Goal: Use online tool/utility: Utilize a website feature to perform a specific function

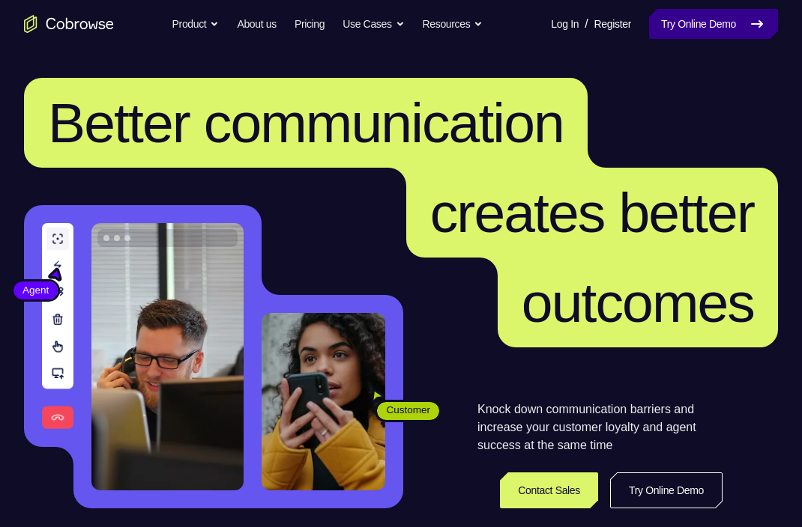
click at [693, 23] on link "Try Online Demo" at bounding box center [713, 24] width 129 height 30
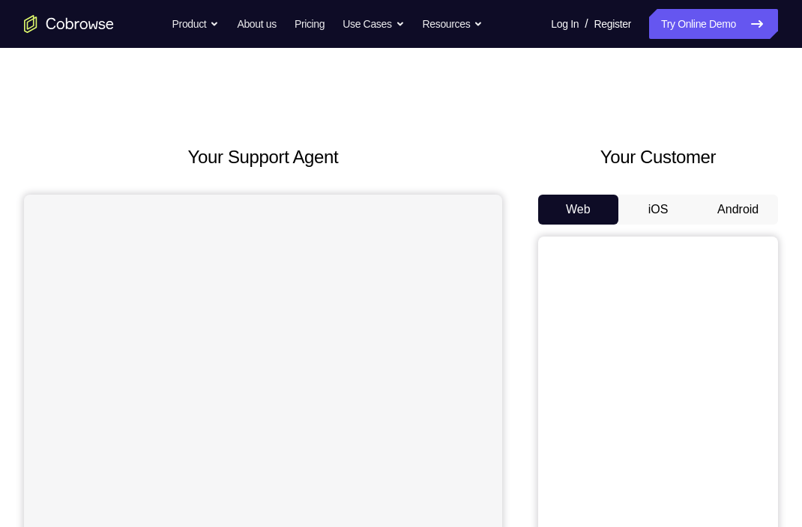
click at [718, 199] on button "Android" at bounding box center [737, 210] width 80 height 30
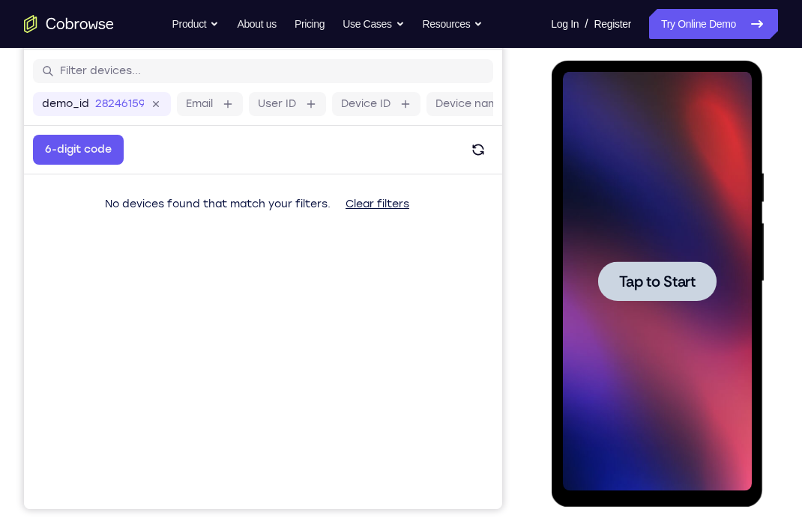
click at [642, 282] on span "Tap to Start" at bounding box center [656, 281] width 76 height 15
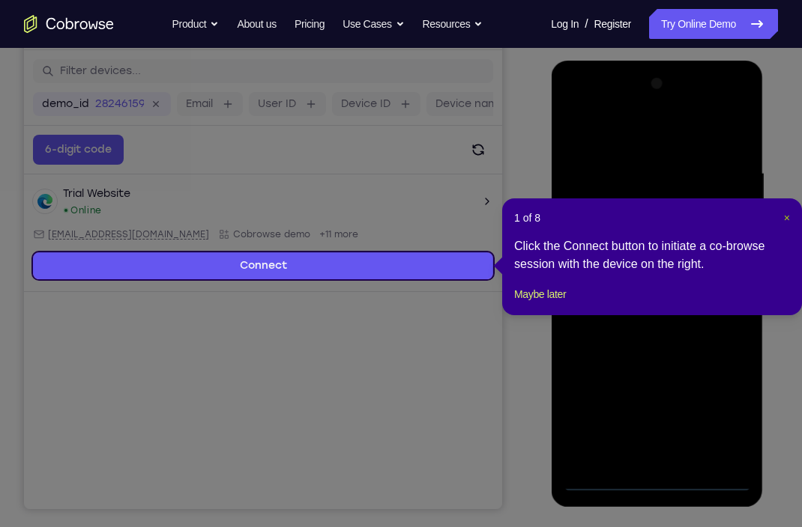
click at [784, 219] on span "×" at bounding box center [787, 218] width 6 height 12
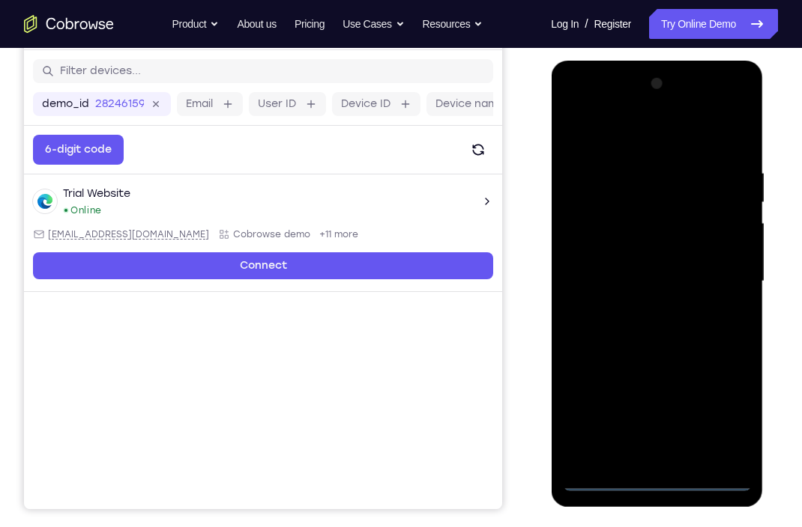
click at [659, 476] on div at bounding box center [656, 282] width 189 height 420
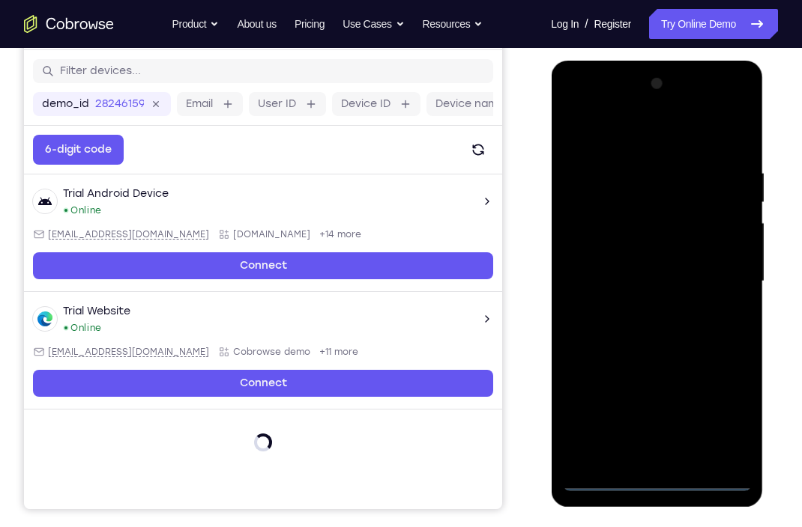
click at [723, 408] on div at bounding box center [656, 282] width 189 height 420
click at [593, 110] on div at bounding box center [656, 282] width 189 height 420
click at [713, 276] on div at bounding box center [656, 282] width 189 height 420
click at [646, 312] on div at bounding box center [656, 282] width 189 height 420
click at [623, 252] on div at bounding box center [656, 282] width 189 height 420
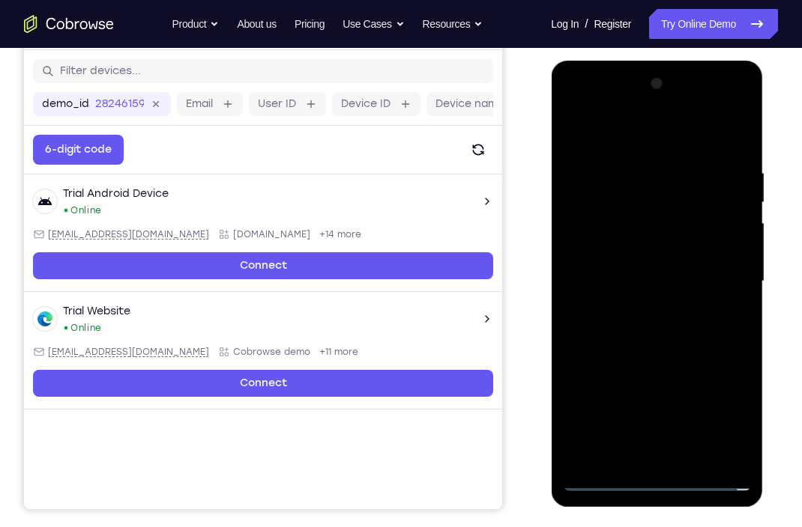
click at [623, 264] on div at bounding box center [656, 282] width 189 height 420
drag, startPoint x: 658, startPoint y: 272, endPoint x: 661, endPoint y: 184, distance: 87.7
click at [661, 184] on div at bounding box center [656, 282] width 189 height 420
drag, startPoint x: 726, startPoint y: 247, endPoint x: 717, endPoint y: 169, distance: 78.4
click at [717, 169] on div at bounding box center [656, 282] width 189 height 420
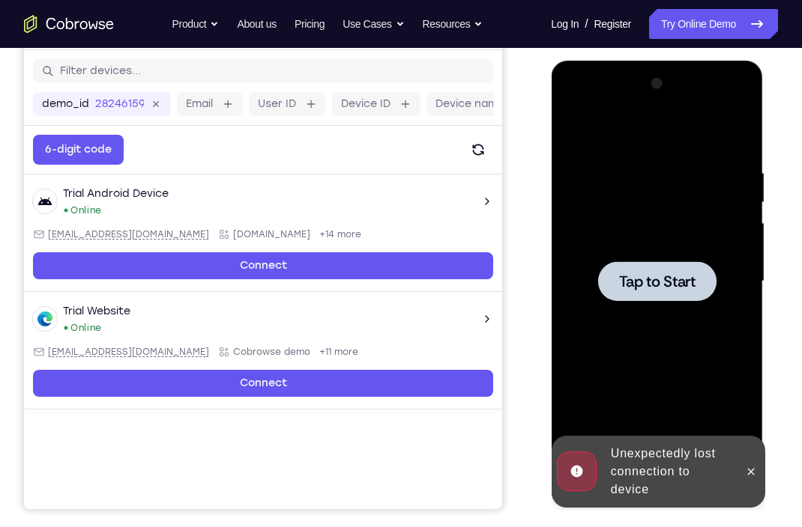
click at [624, 274] on span "Tap to Start" at bounding box center [656, 281] width 76 height 15
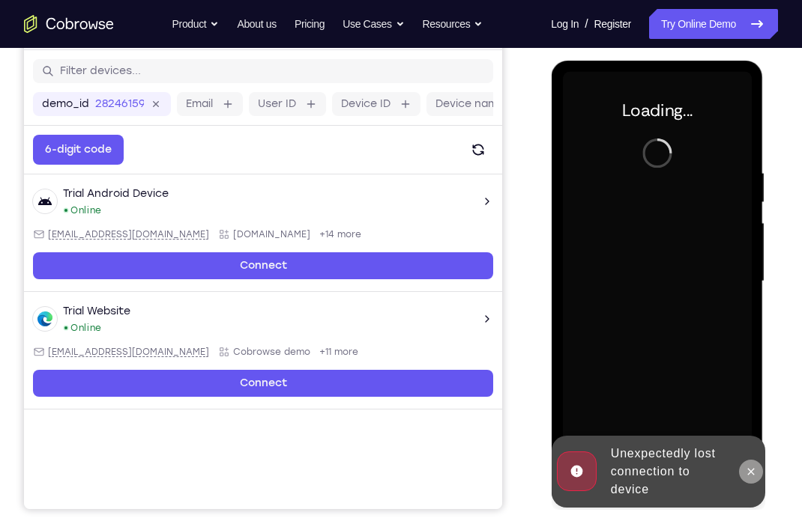
click at [755, 473] on icon at bounding box center [750, 472] width 12 height 12
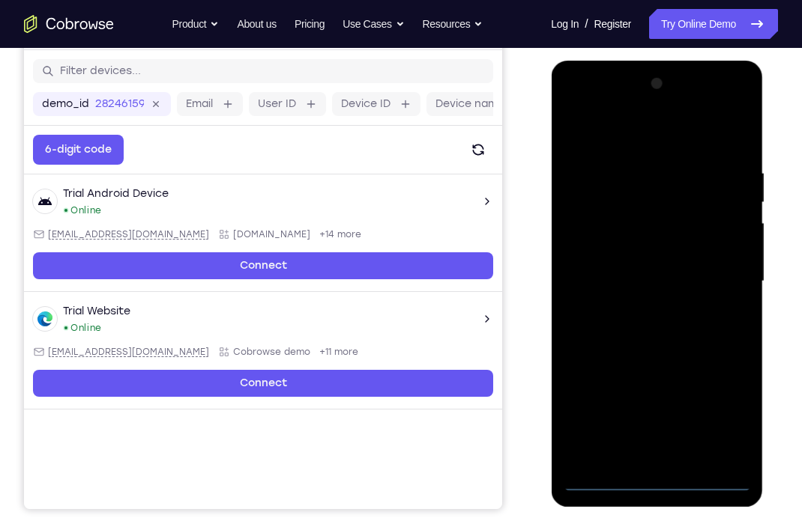
click at [660, 487] on div at bounding box center [656, 282] width 189 height 420
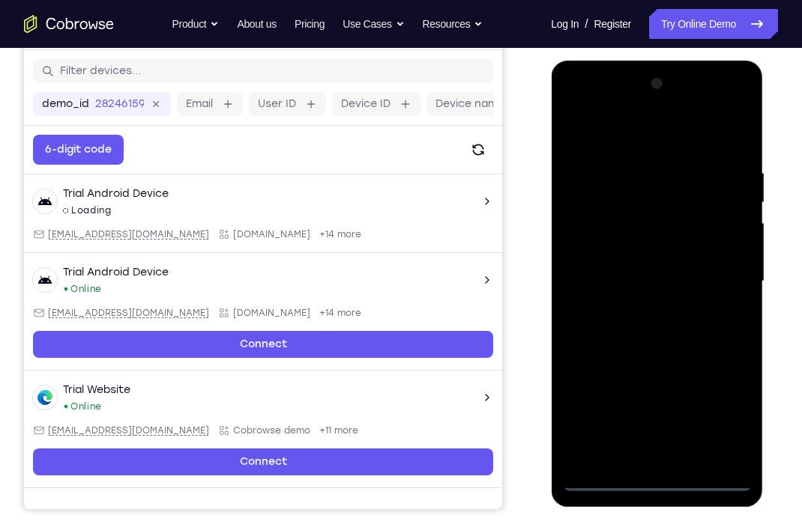
click at [720, 405] on div at bounding box center [656, 282] width 189 height 420
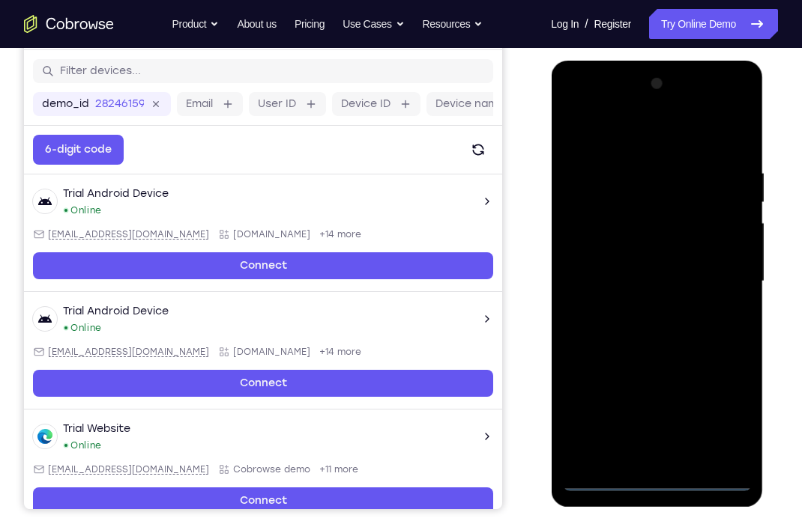
click at [596, 110] on div at bounding box center [656, 282] width 189 height 420
click at [713, 278] on div at bounding box center [656, 282] width 189 height 420
click at [646, 311] on div at bounding box center [656, 282] width 189 height 420
click at [646, 270] on div at bounding box center [656, 282] width 189 height 420
click at [642, 252] on div at bounding box center [656, 282] width 189 height 420
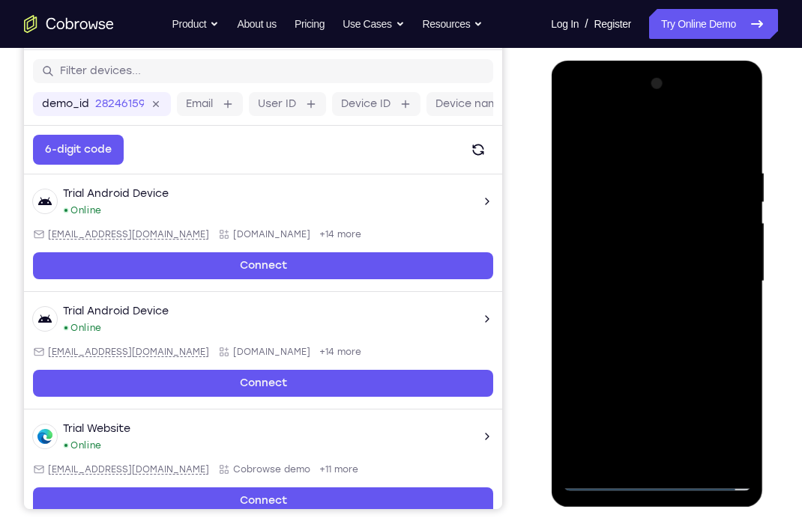
click at [643, 280] on div at bounding box center [656, 282] width 189 height 420
click at [637, 327] on div at bounding box center [656, 282] width 189 height 420
click at [738, 159] on div at bounding box center [656, 282] width 189 height 420
click at [694, 455] on div at bounding box center [656, 282] width 189 height 420
click at [693, 361] on div at bounding box center [656, 282] width 189 height 420
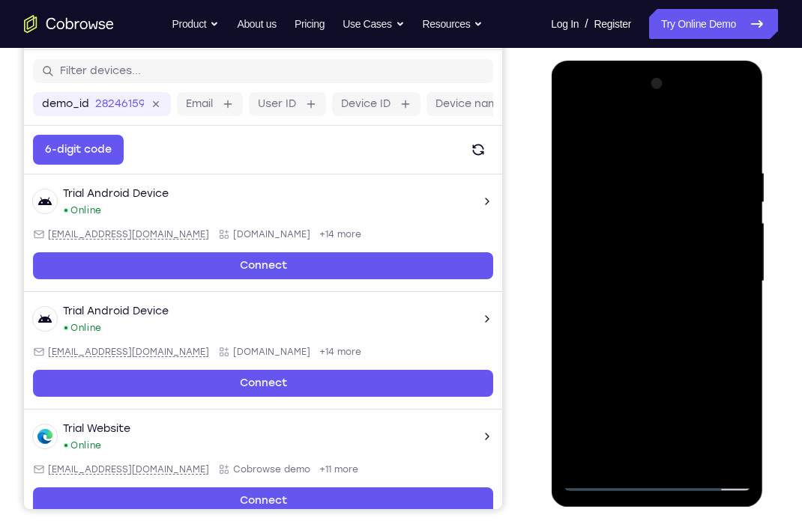
click at [706, 279] on div at bounding box center [656, 282] width 189 height 420
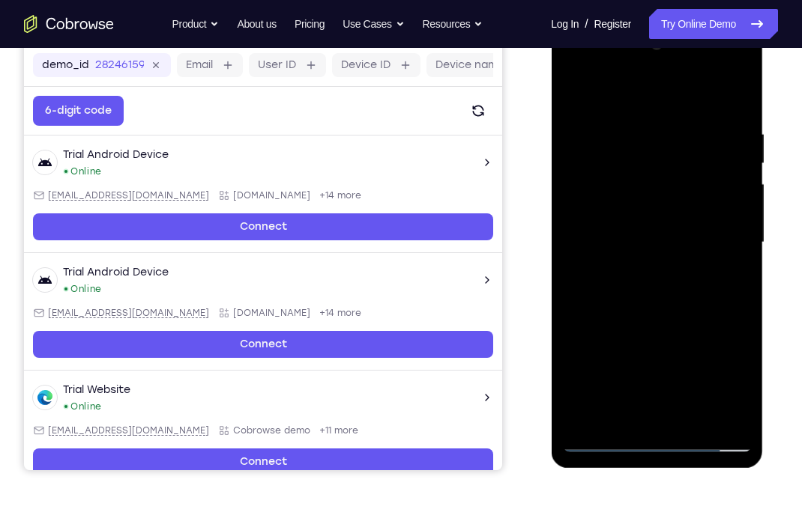
scroll to position [228, 0]
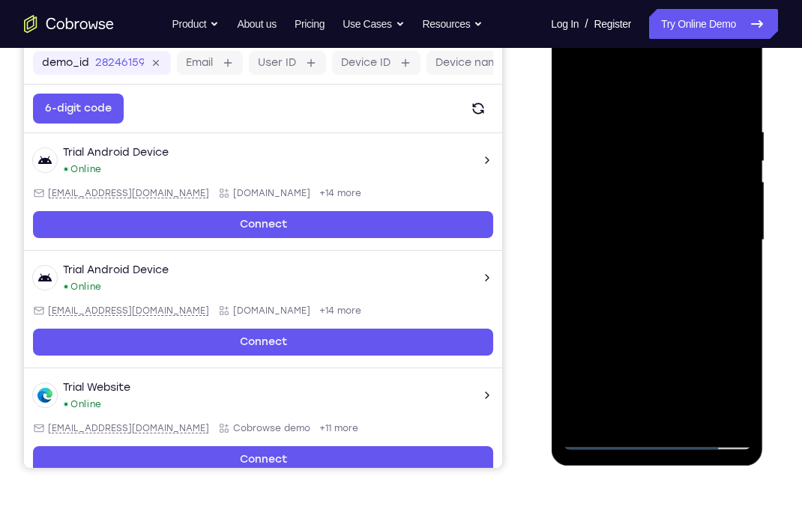
click at [682, 294] on div at bounding box center [656, 241] width 189 height 420
click at [710, 246] on div at bounding box center [656, 241] width 189 height 420
click at [583, 295] on div at bounding box center [656, 241] width 189 height 420
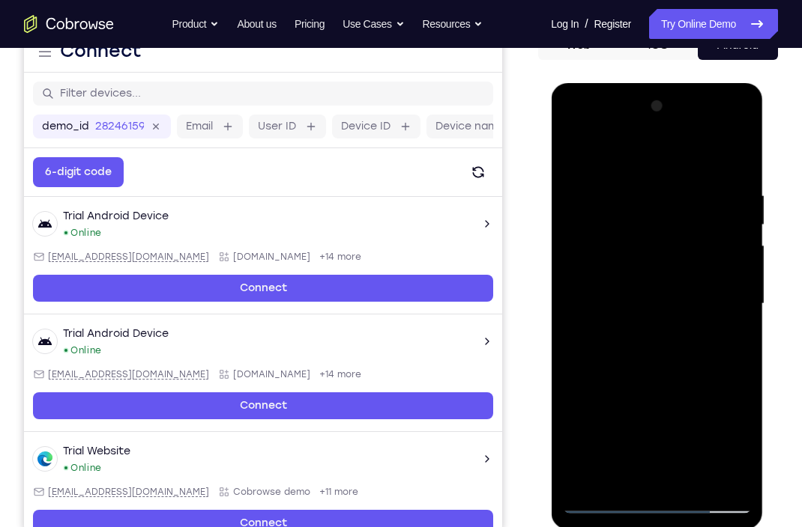
scroll to position [163, 0]
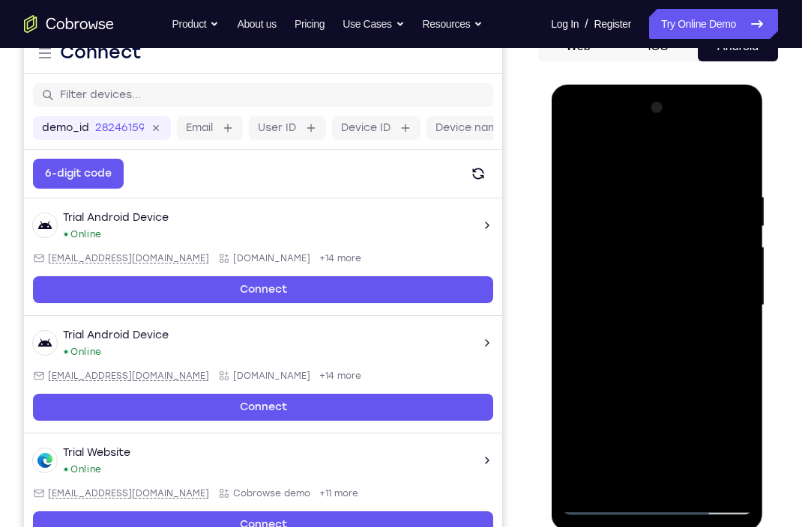
click at [578, 159] on div at bounding box center [656, 306] width 189 height 420
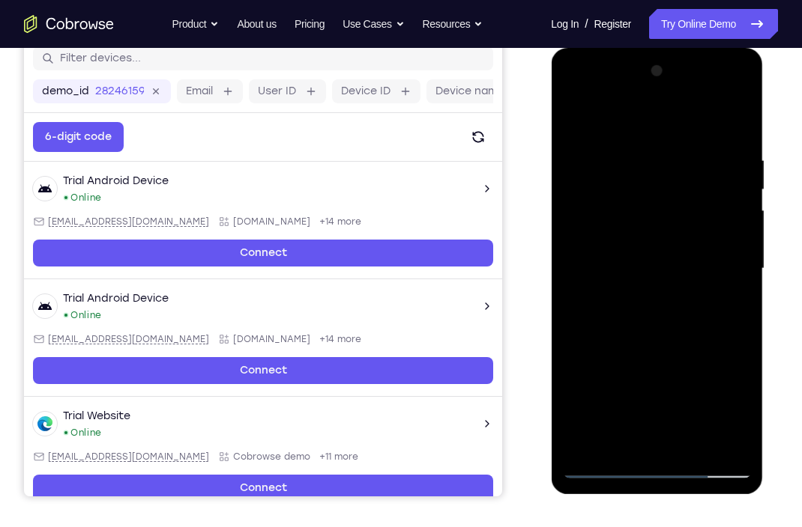
scroll to position [201, 0]
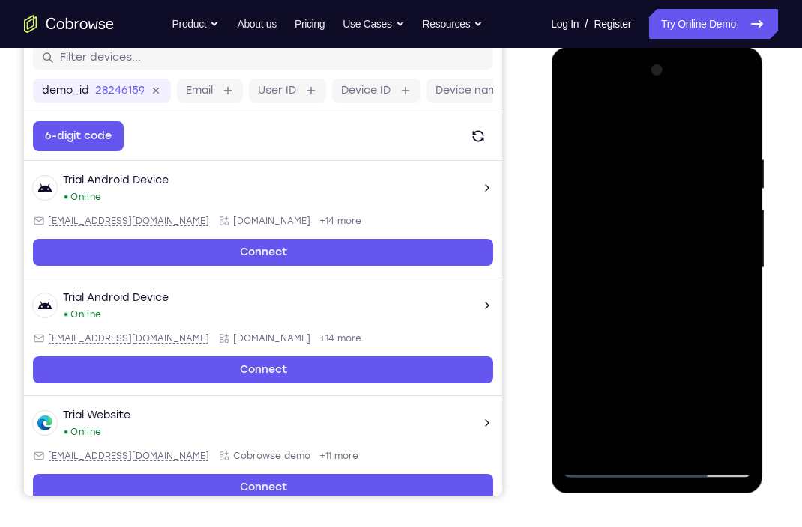
click at [600, 462] on div at bounding box center [656, 268] width 189 height 420
click at [614, 463] on div at bounding box center [656, 268] width 189 height 420
click at [575, 120] on div at bounding box center [656, 268] width 189 height 420
click at [661, 449] on div at bounding box center [656, 268] width 189 height 420
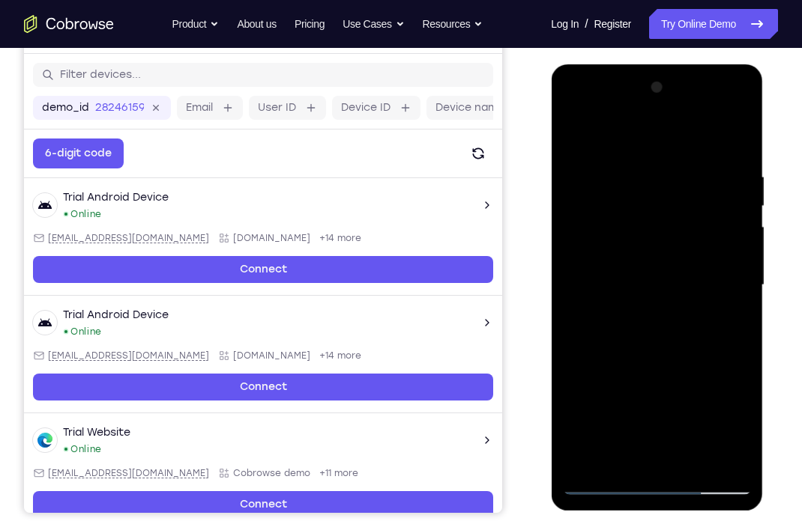
scroll to position [177, 0]
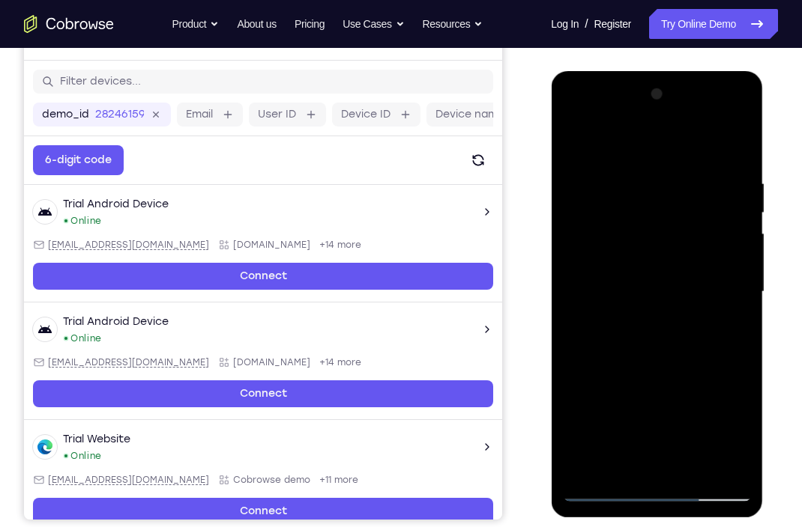
drag, startPoint x: 661, startPoint y: 381, endPoint x: 624, endPoint y: 151, distance: 233.7
click at [624, 151] on div at bounding box center [656, 292] width 189 height 420
drag, startPoint x: 680, startPoint y: 431, endPoint x: 658, endPoint y: 182, distance: 250.4
click at [658, 182] on div at bounding box center [656, 292] width 189 height 420
drag, startPoint x: 681, startPoint y: 396, endPoint x: 661, endPoint y: 127, distance: 268.9
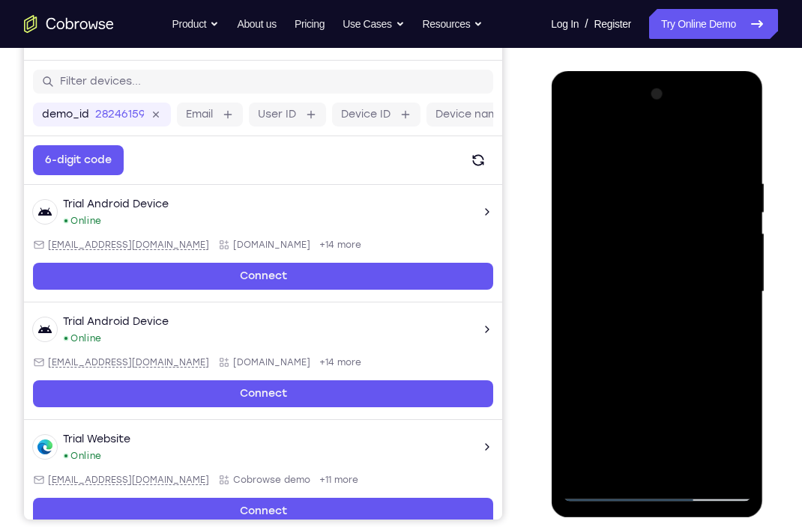
click at [661, 127] on div at bounding box center [656, 292] width 189 height 420
drag, startPoint x: 685, startPoint y: 409, endPoint x: 665, endPoint y: 202, distance: 207.7
click at [665, 202] on div at bounding box center [656, 292] width 189 height 420
drag, startPoint x: 687, startPoint y: 364, endPoint x: 642, endPoint y: 117, distance: 251.3
click at [642, 117] on div at bounding box center [656, 292] width 189 height 420
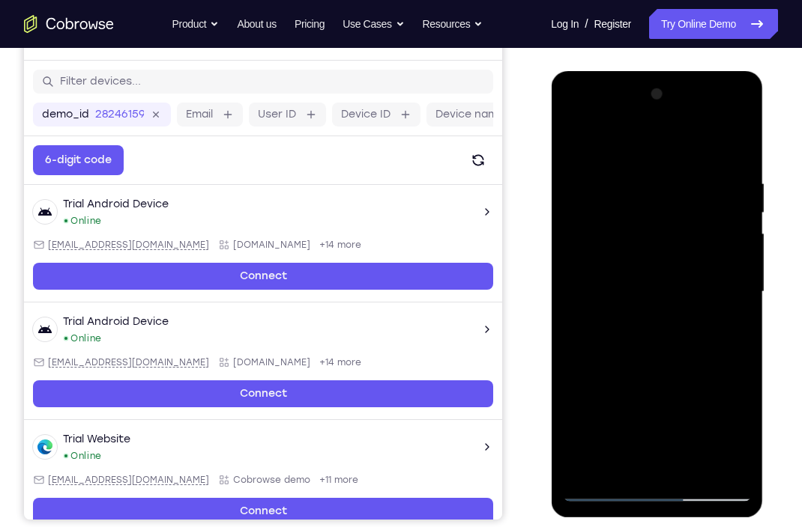
drag, startPoint x: 674, startPoint y: 330, endPoint x: 643, endPoint y: 145, distance: 186.8
click at [643, 145] on div at bounding box center [656, 292] width 189 height 420
drag, startPoint x: 703, startPoint y: 408, endPoint x: 661, endPoint y: 198, distance: 213.8
click at [661, 198] on div at bounding box center [656, 292] width 189 height 420
drag, startPoint x: 706, startPoint y: 412, endPoint x: 676, endPoint y: 199, distance: 214.8
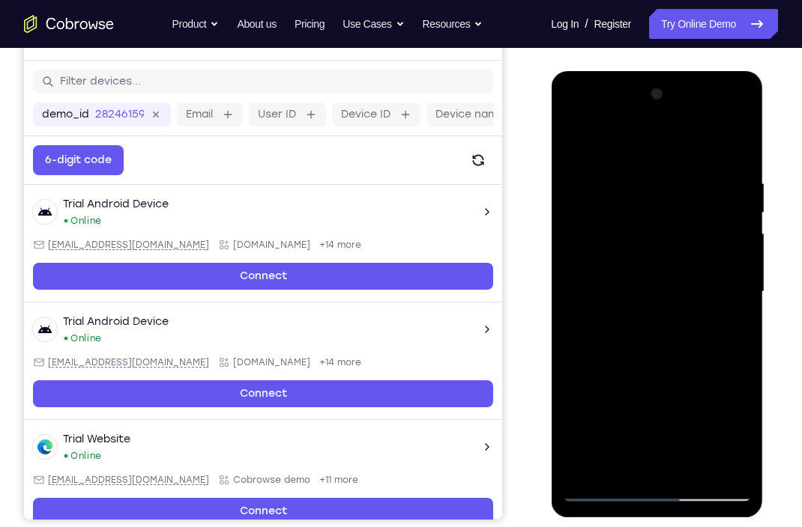
click at [676, 199] on div at bounding box center [656, 292] width 189 height 420
drag, startPoint x: 697, startPoint y: 398, endPoint x: 679, endPoint y: 161, distance: 237.5
click at [679, 161] on div at bounding box center [656, 292] width 189 height 420
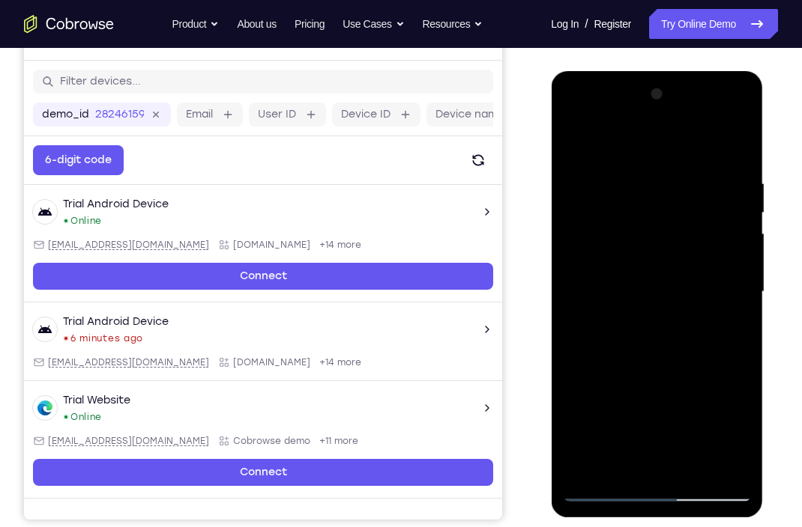
drag, startPoint x: 695, startPoint y: 377, endPoint x: 673, endPoint y: 123, distance: 254.9
click at [673, 123] on div at bounding box center [656, 292] width 189 height 420
drag, startPoint x: 683, startPoint y: 379, endPoint x: 658, endPoint y: 122, distance: 258.2
click at [658, 122] on div at bounding box center [656, 292] width 189 height 420
drag, startPoint x: 680, startPoint y: 380, endPoint x: 660, endPoint y: 118, distance: 262.2
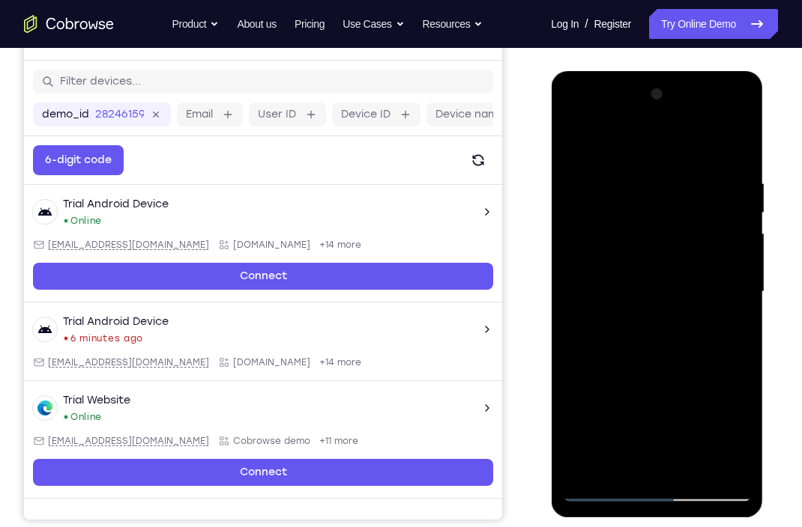
click at [660, 118] on div at bounding box center [656, 292] width 189 height 420
drag, startPoint x: 682, startPoint y: 396, endPoint x: 674, endPoint y: 184, distance: 212.2
click at [674, 184] on div at bounding box center [656, 292] width 189 height 420
drag, startPoint x: 693, startPoint y: 372, endPoint x: 668, endPoint y: 199, distance: 175.5
click at [668, 199] on div at bounding box center [656, 292] width 189 height 420
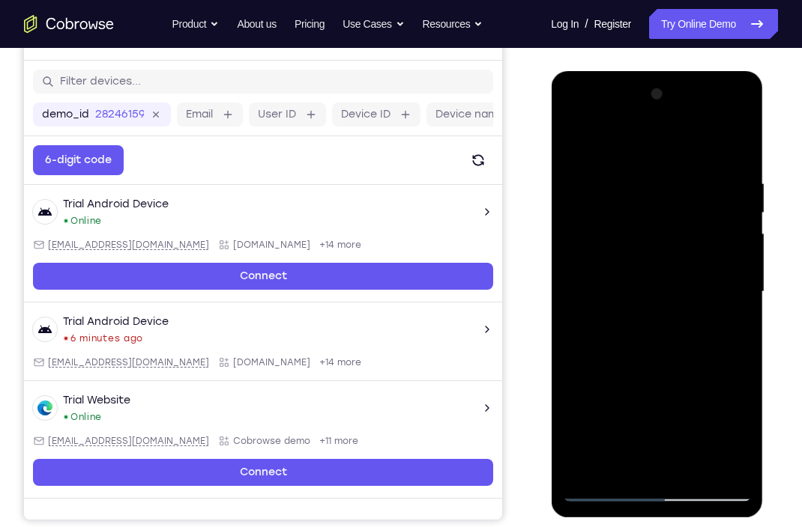
drag, startPoint x: 685, startPoint y: 384, endPoint x: 676, endPoint y: 184, distance: 200.2
click at [676, 184] on div at bounding box center [656, 292] width 189 height 420
click at [729, 467] on div at bounding box center [656, 292] width 189 height 420
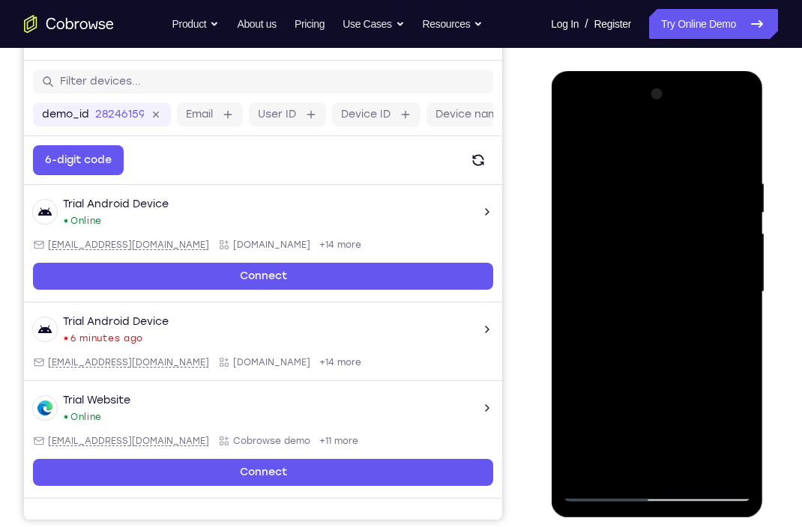
click at [729, 467] on div at bounding box center [656, 292] width 189 height 420
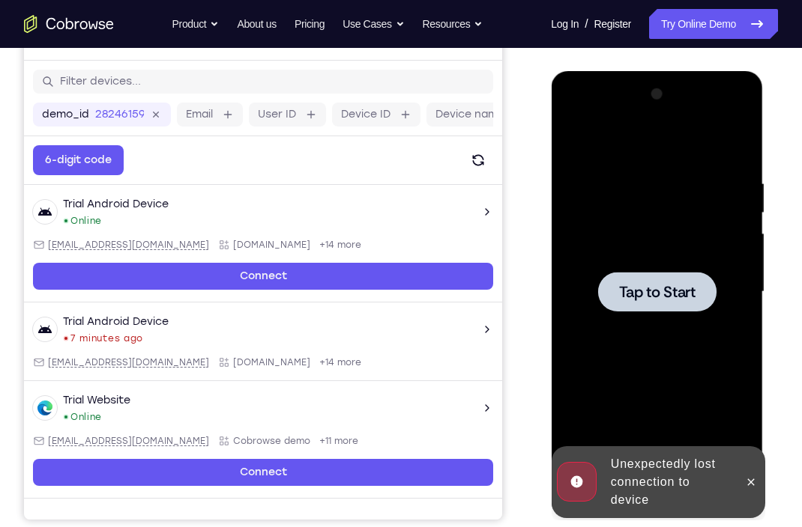
click at [664, 285] on span "Tap to Start" at bounding box center [656, 292] width 76 height 15
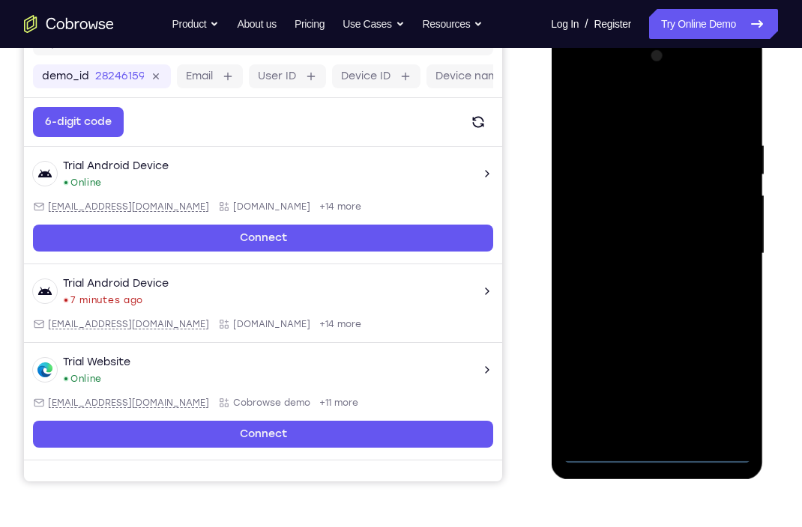
scroll to position [216, 0]
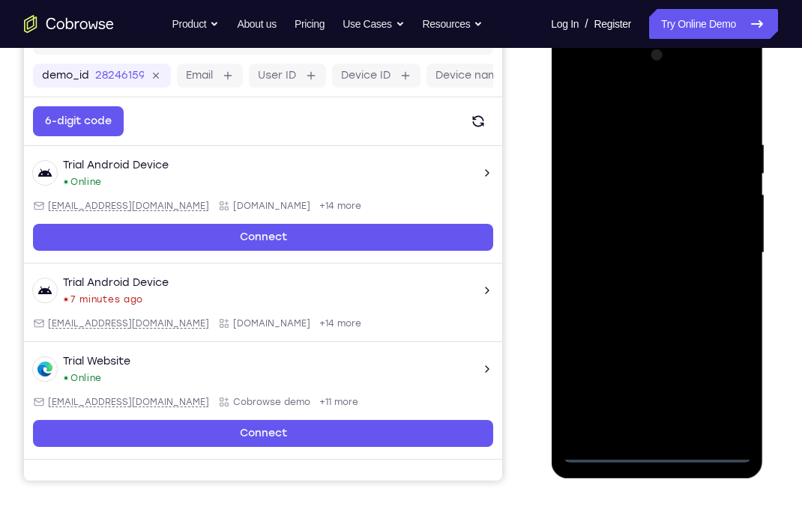
click at [658, 450] on div at bounding box center [656, 253] width 189 height 420
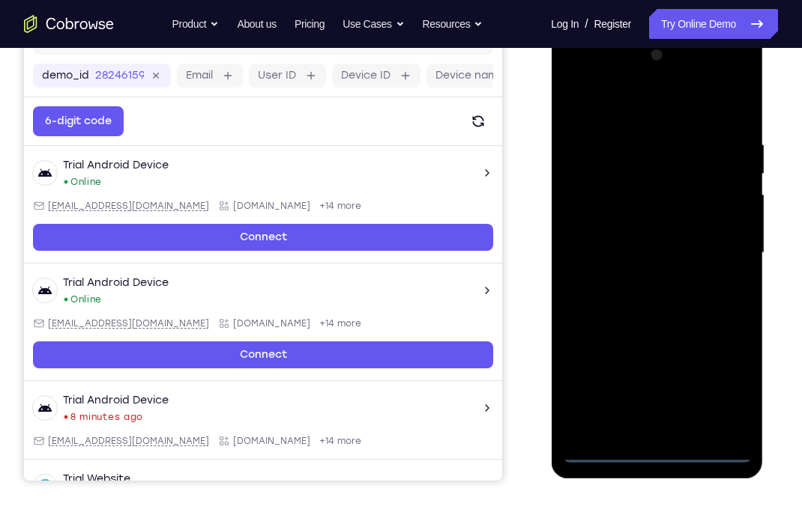
click at [727, 382] on div at bounding box center [656, 253] width 189 height 420
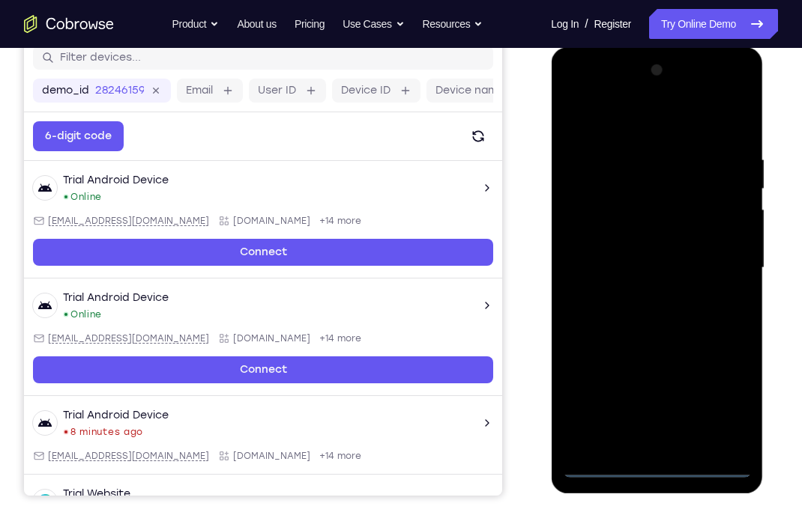
scroll to position [200, 0]
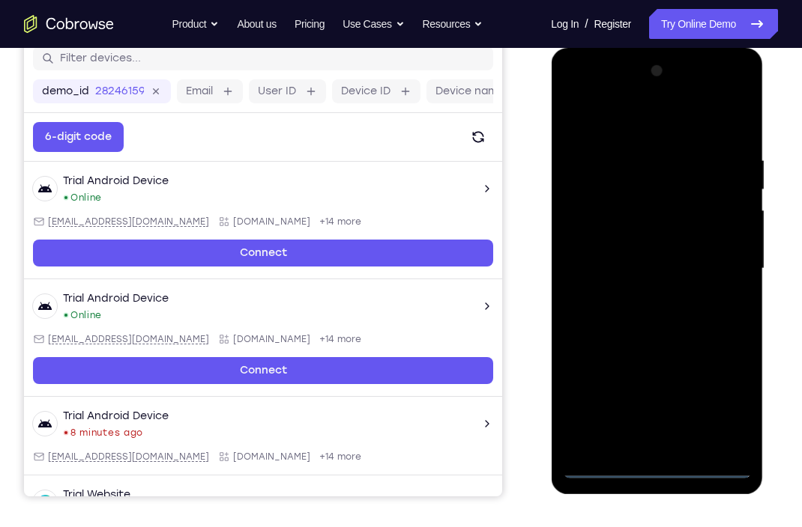
click at [589, 98] on div at bounding box center [656, 269] width 189 height 420
click at [653, 191] on div at bounding box center [656, 269] width 189 height 420
click at [611, 208] on div at bounding box center [656, 269] width 189 height 420
click at [681, 240] on div at bounding box center [656, 269] width 189 height 420
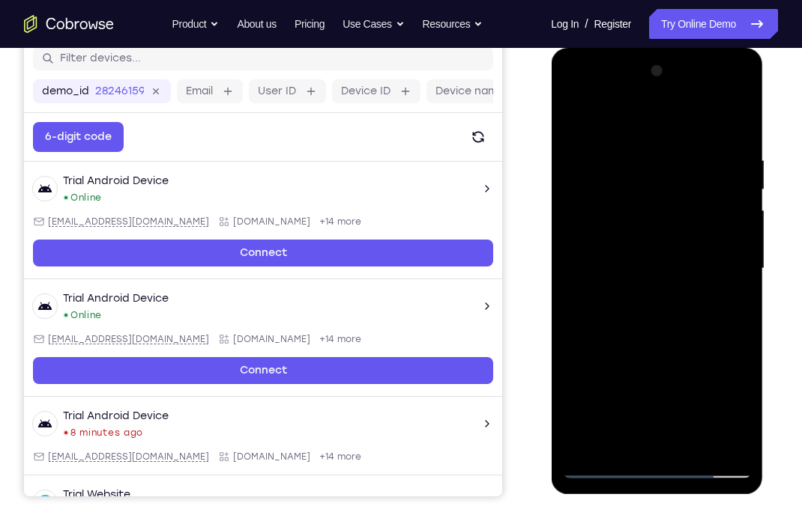
click at [614, 467] on div at bounding box center [656, 269] width 189 height 420
click at [578, 96] on div at bounding box center [656, 269] width 189 height 420
click at [720, 260] on div at bounding box center [656, 269] width 189 height 420
click at [640, 293] on div at bounding box center [656, 269] width 189 height 420
click at [637, 249] on div at bounding box center [656, 269] width 189 height 420
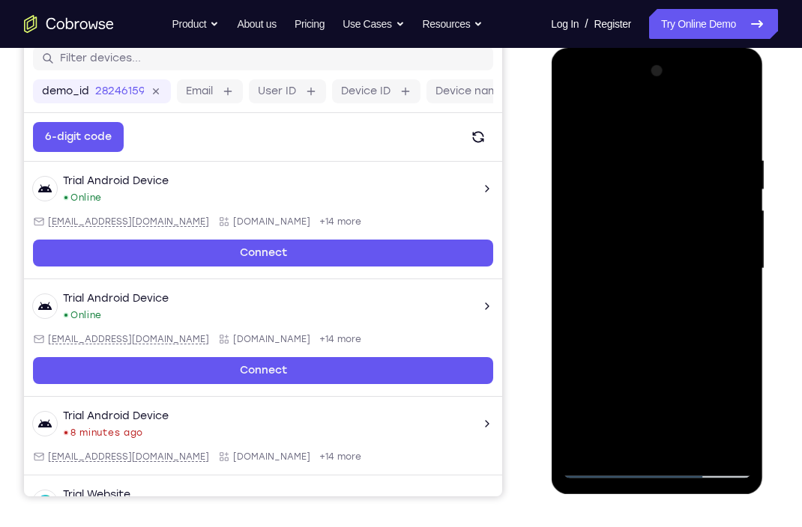
click at [635, 231] on div at bounding box center [656, 269] width 189 height 420
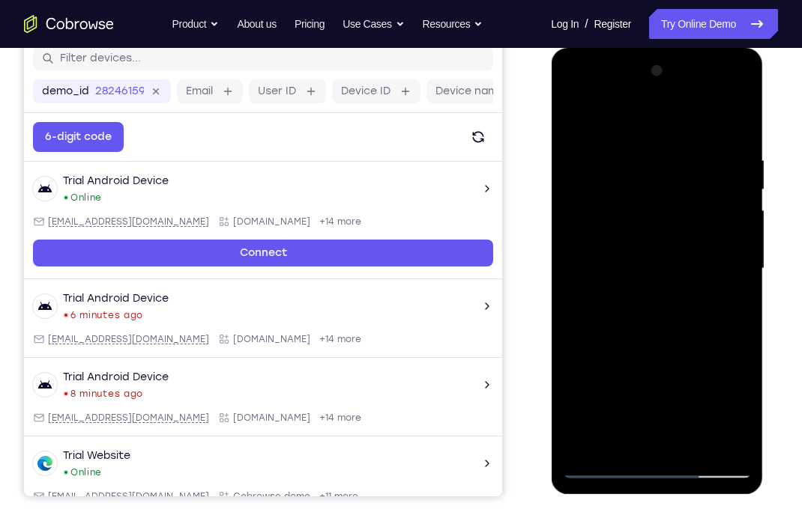
click at [635, 274] on div at bounding box center [656, 269] width 189 height 420
